Goal: Transaction & Acquisition: Purchase product/service

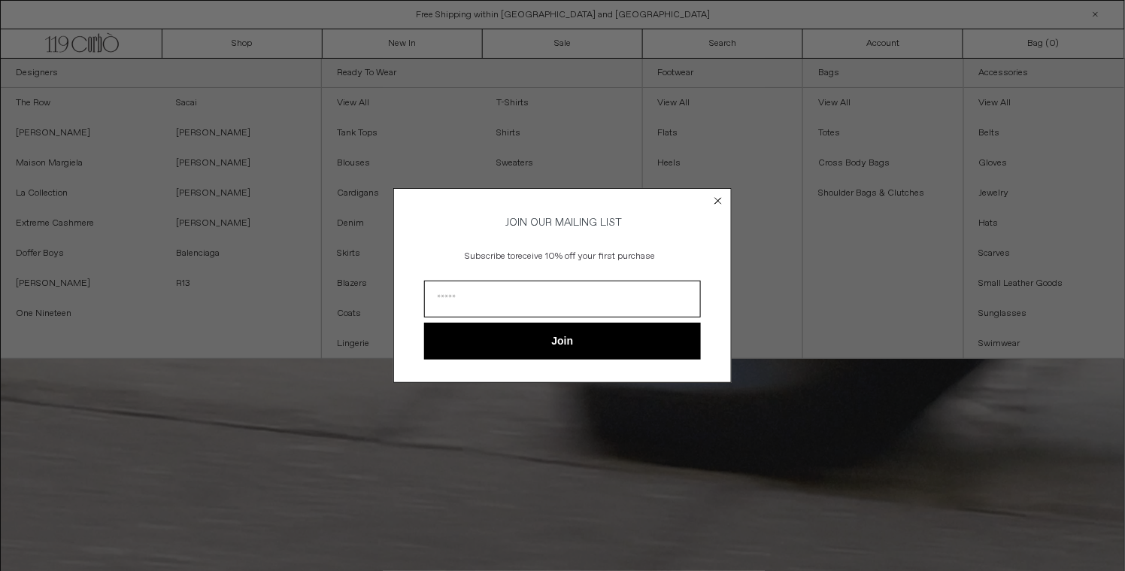
click at [719, 200] on circle "Close dialog" at bounding box center [718, 201] width 14 height 14
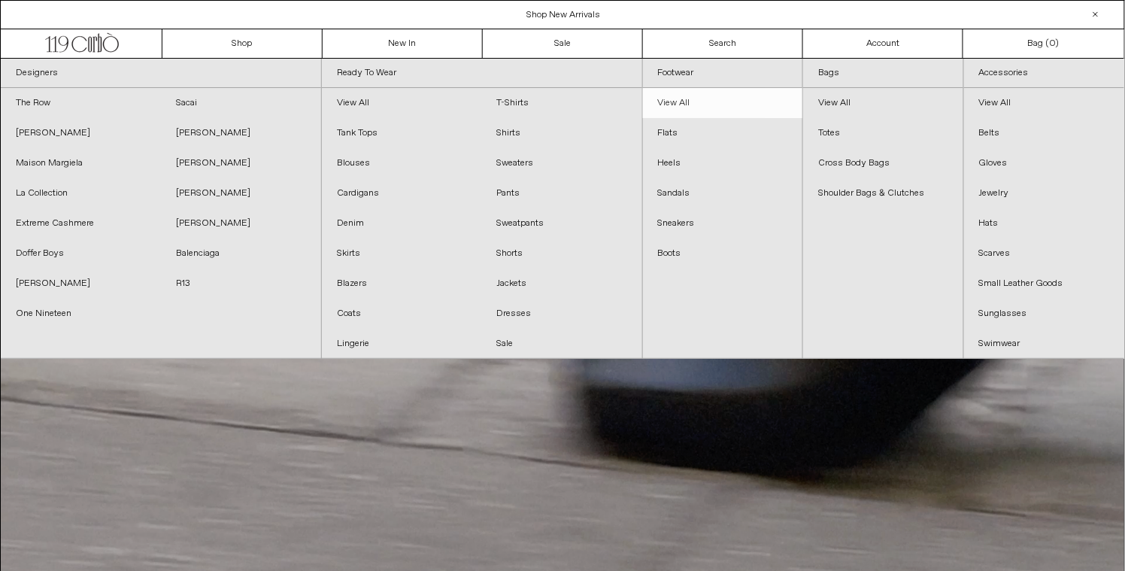
click at [686, 101] on link "View All" at bounding box center [723, 103] width 160 height 30
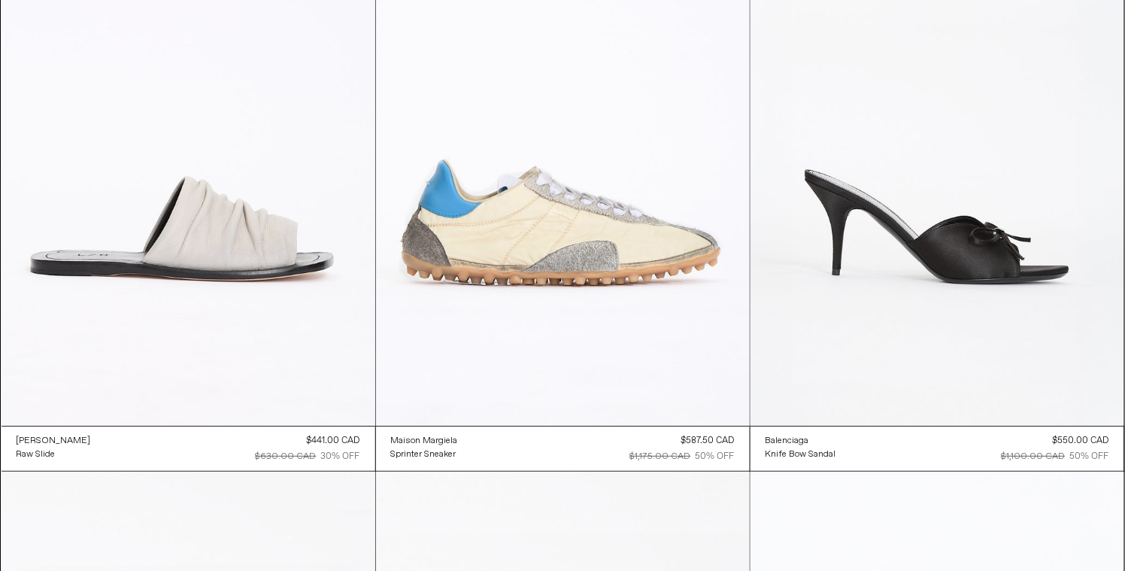
scroll to position [3673, 0]
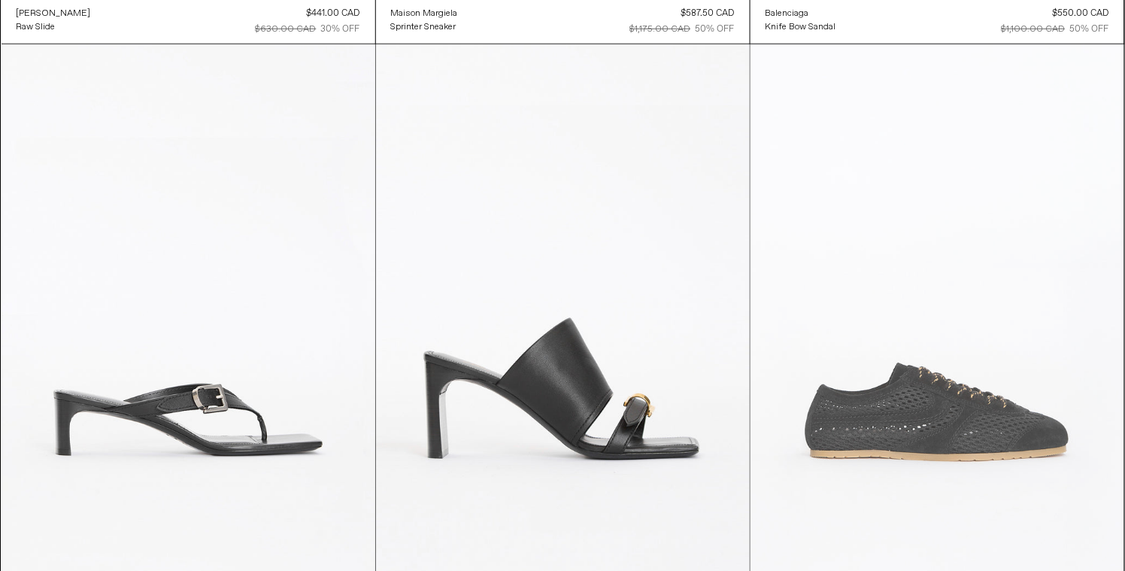
click at [914, 480] on at bounding box center [937, 324] width 374 height 561
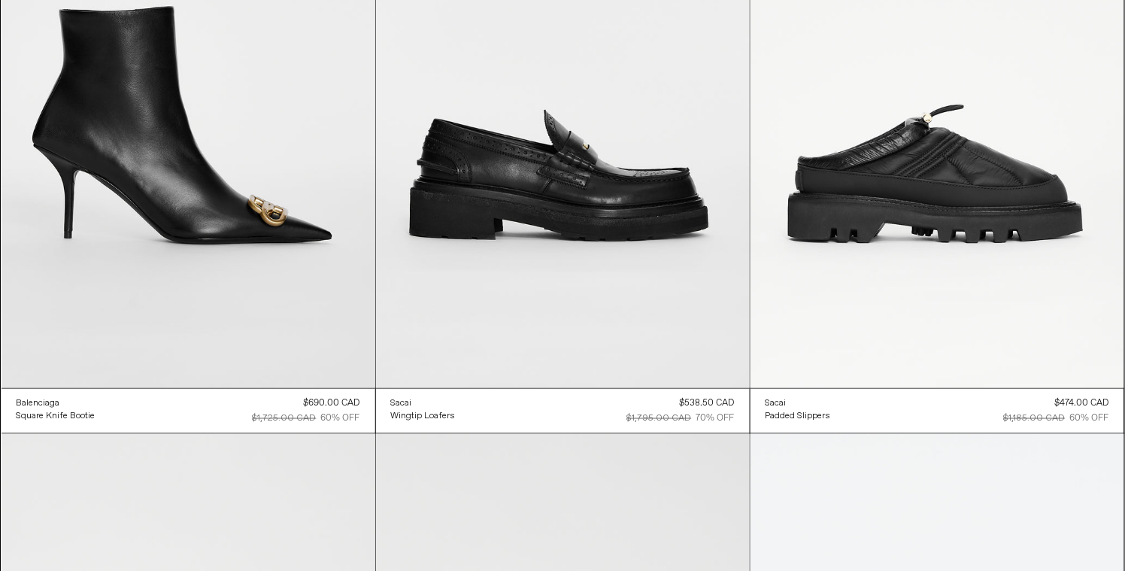
scroll to position [10164, 0]
